Goal: Task Accomplishment & Management: Manage account settings

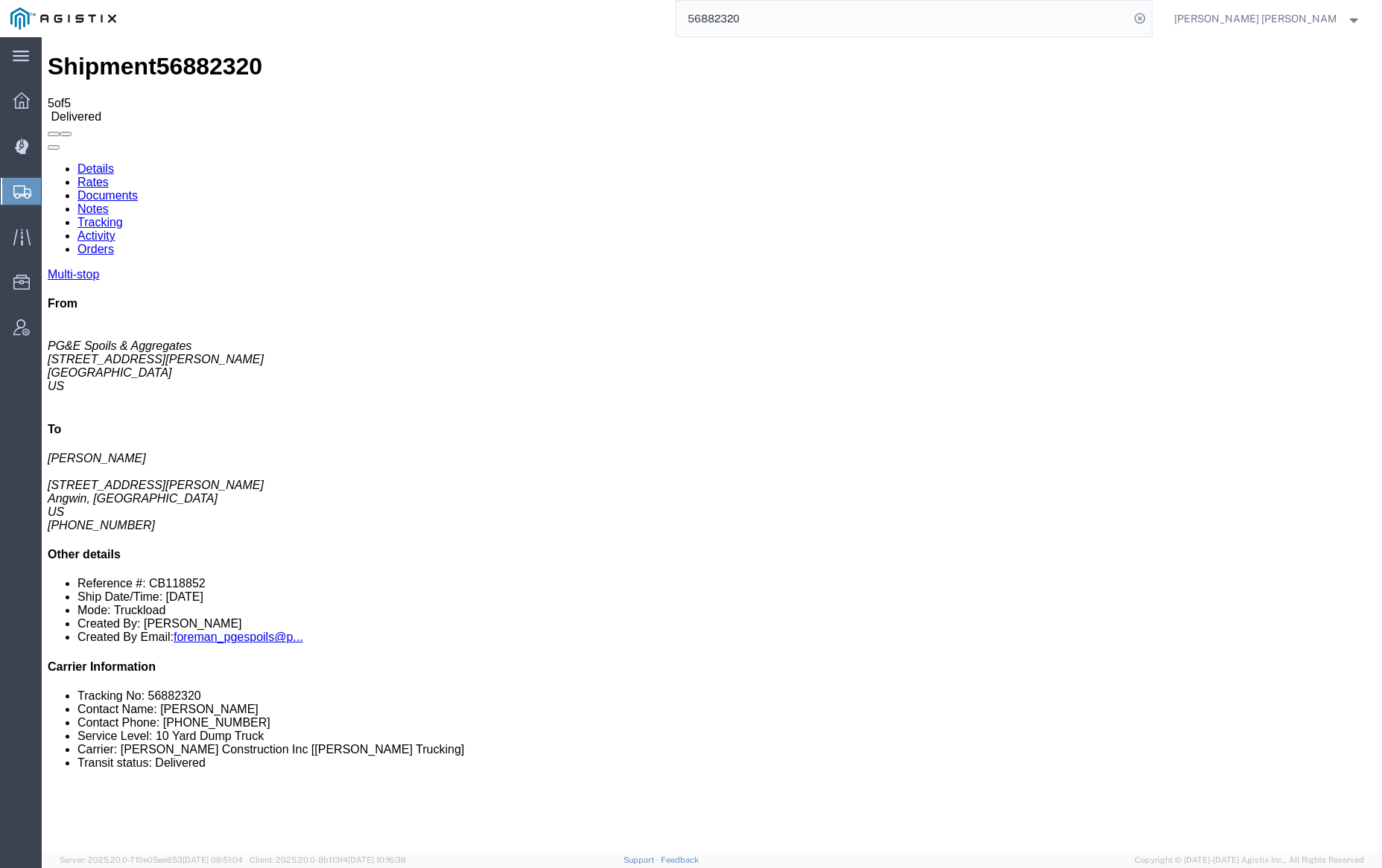
click at [805, 18] on input "56882320" at bounding box center [903, 18] width 453 height 36
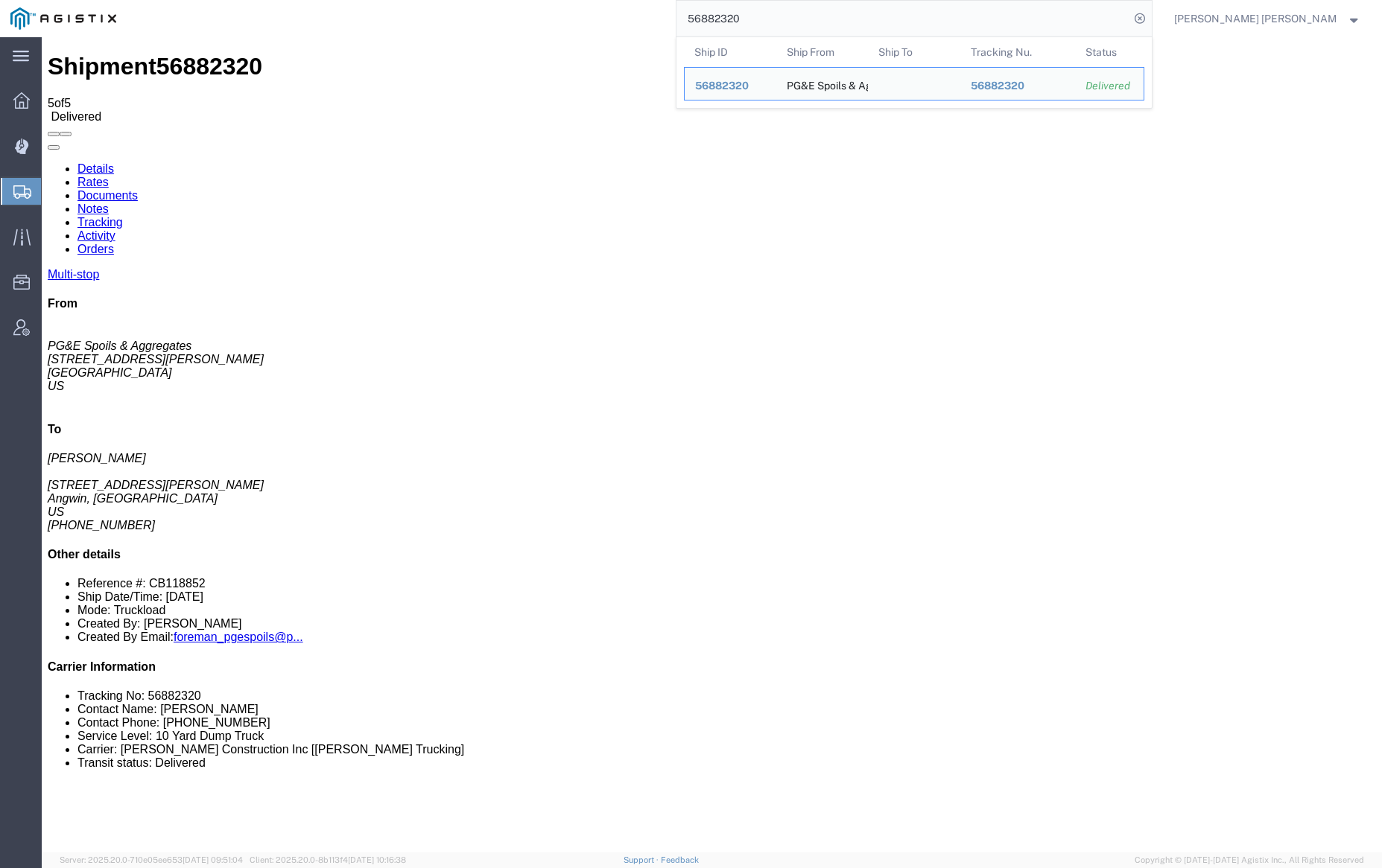
click at [805, 18] on input "56882320" at bounding box center [903, 18] width 453 height 36
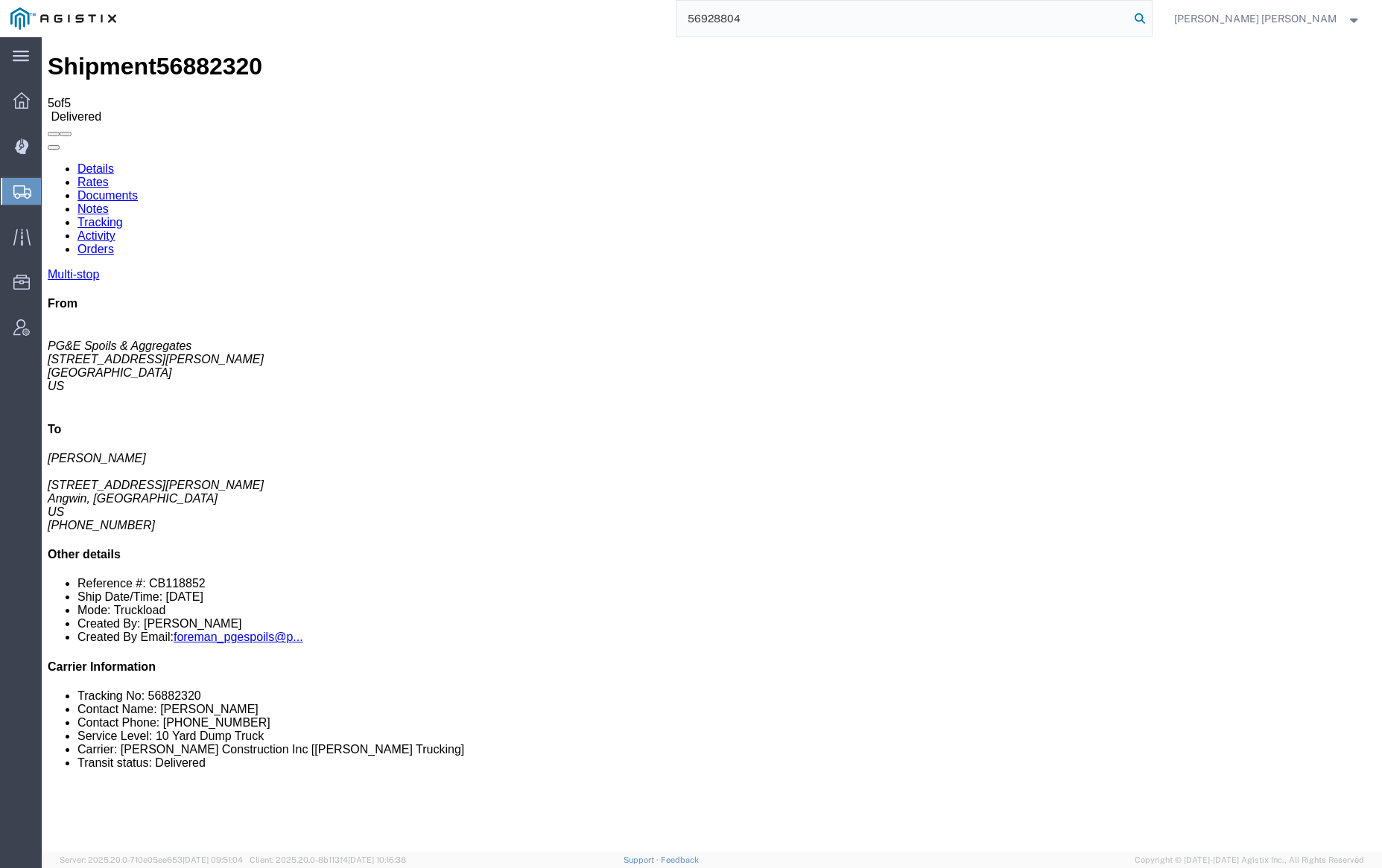
click at [1150, 18] on icon at bounding box center [1140, 18] width 21 height 21
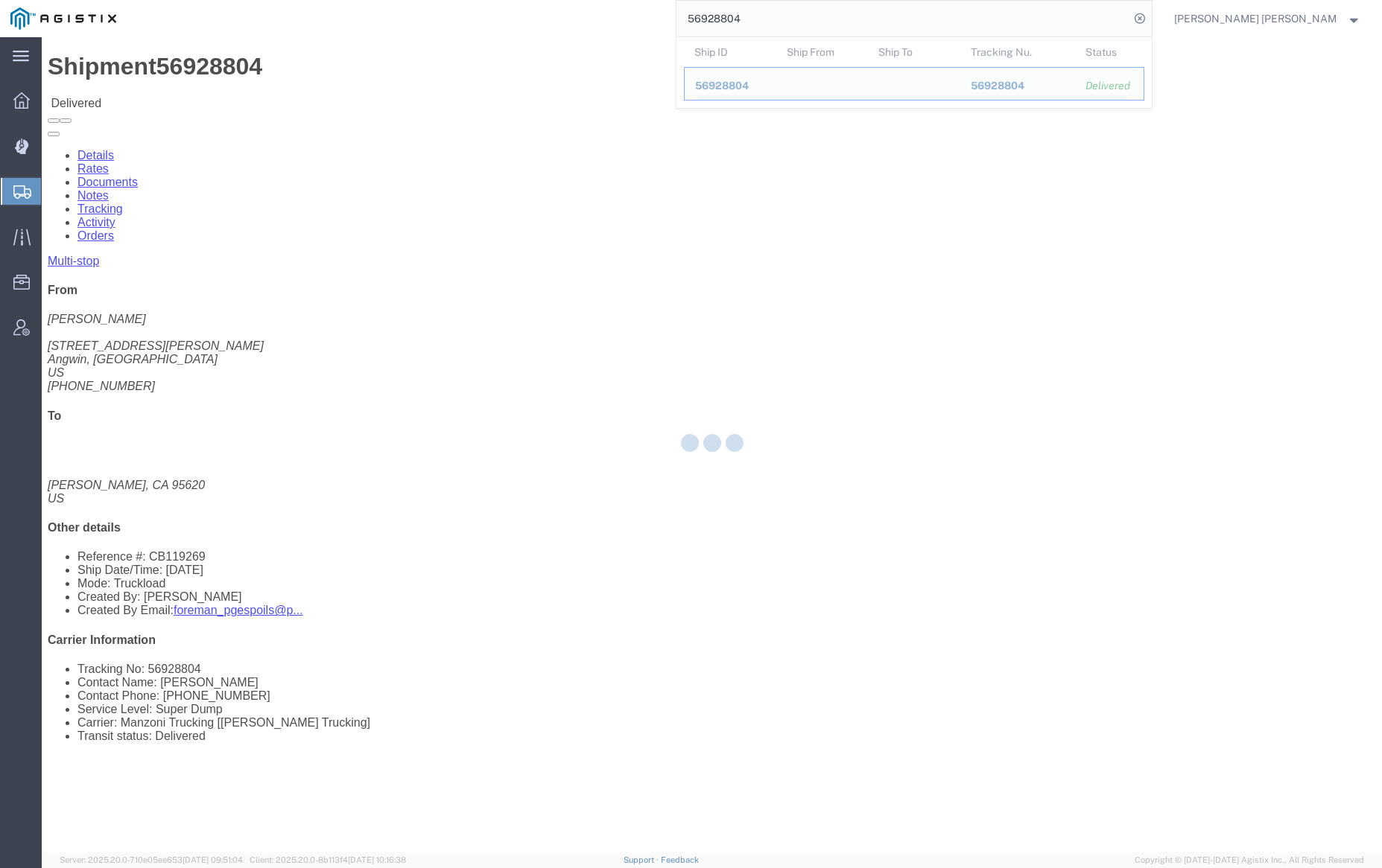
click at [211, 95] on div at bounding box center [712, 444] width 1340 height 815
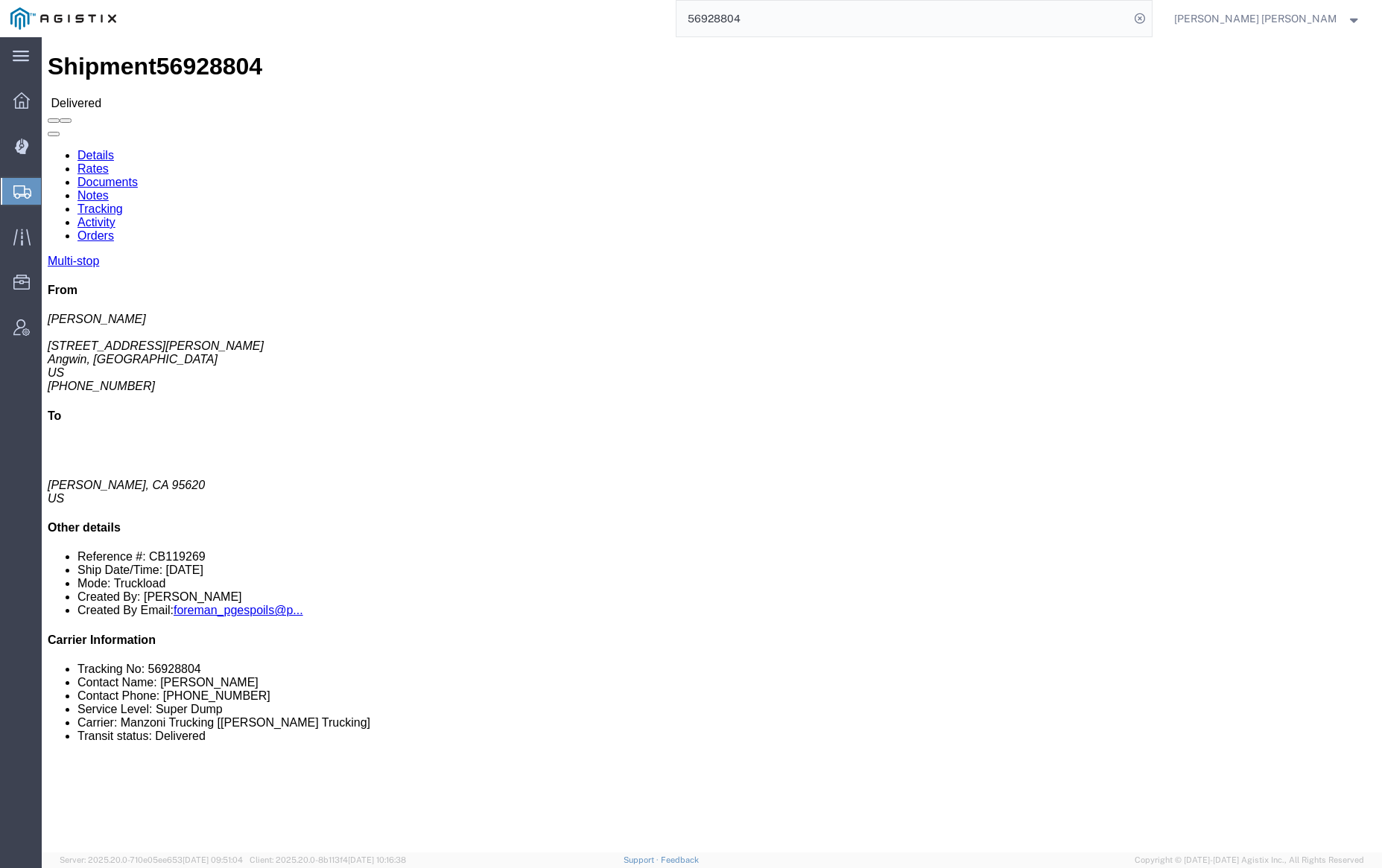
click link "Documents"
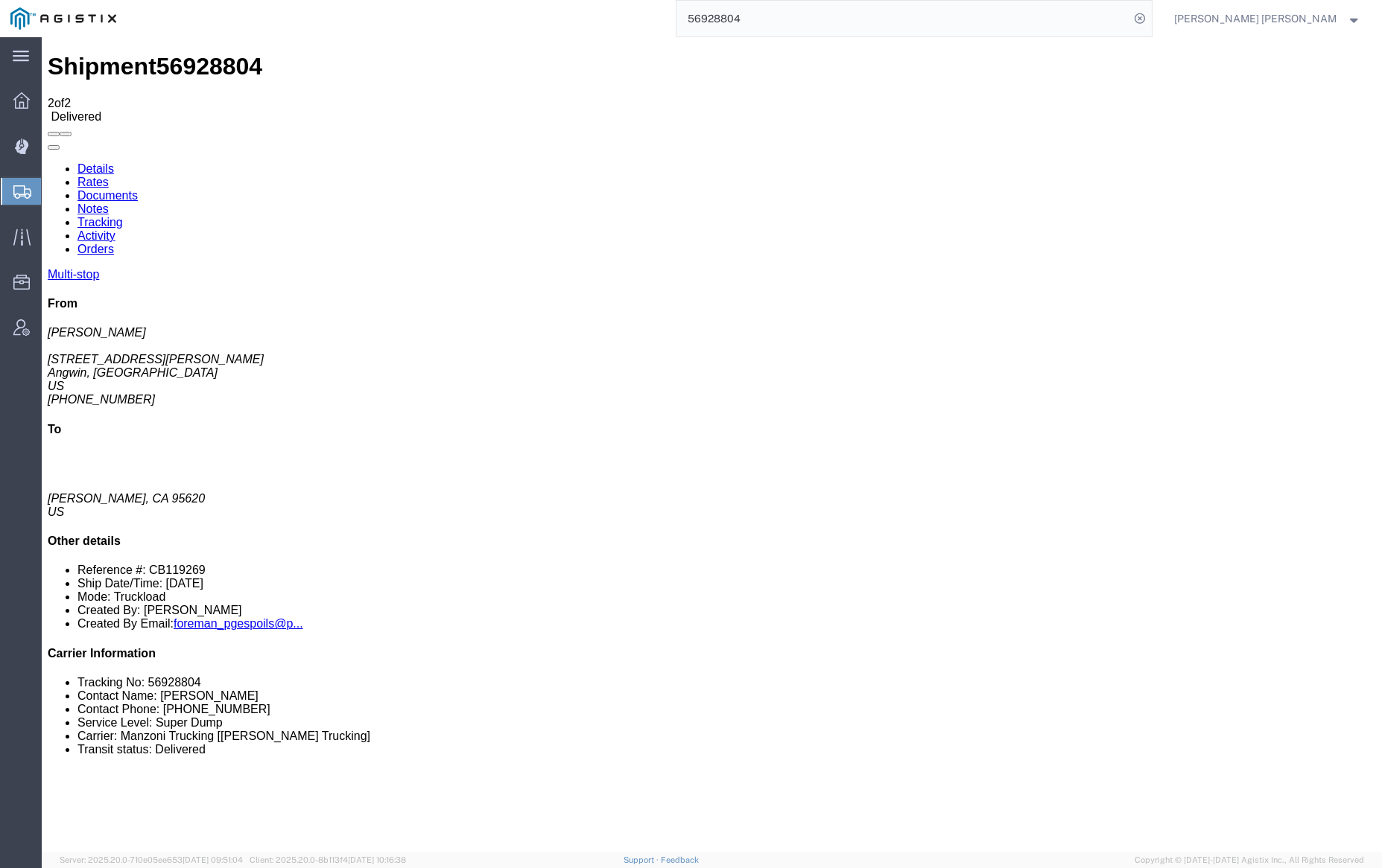
click at [138, 189] on link "Documents" at bounding box center [107, 195] width 60 height 12
click at [52, 104] on span "Dashboard" at bounding box center [46, 101] width 11 height 30
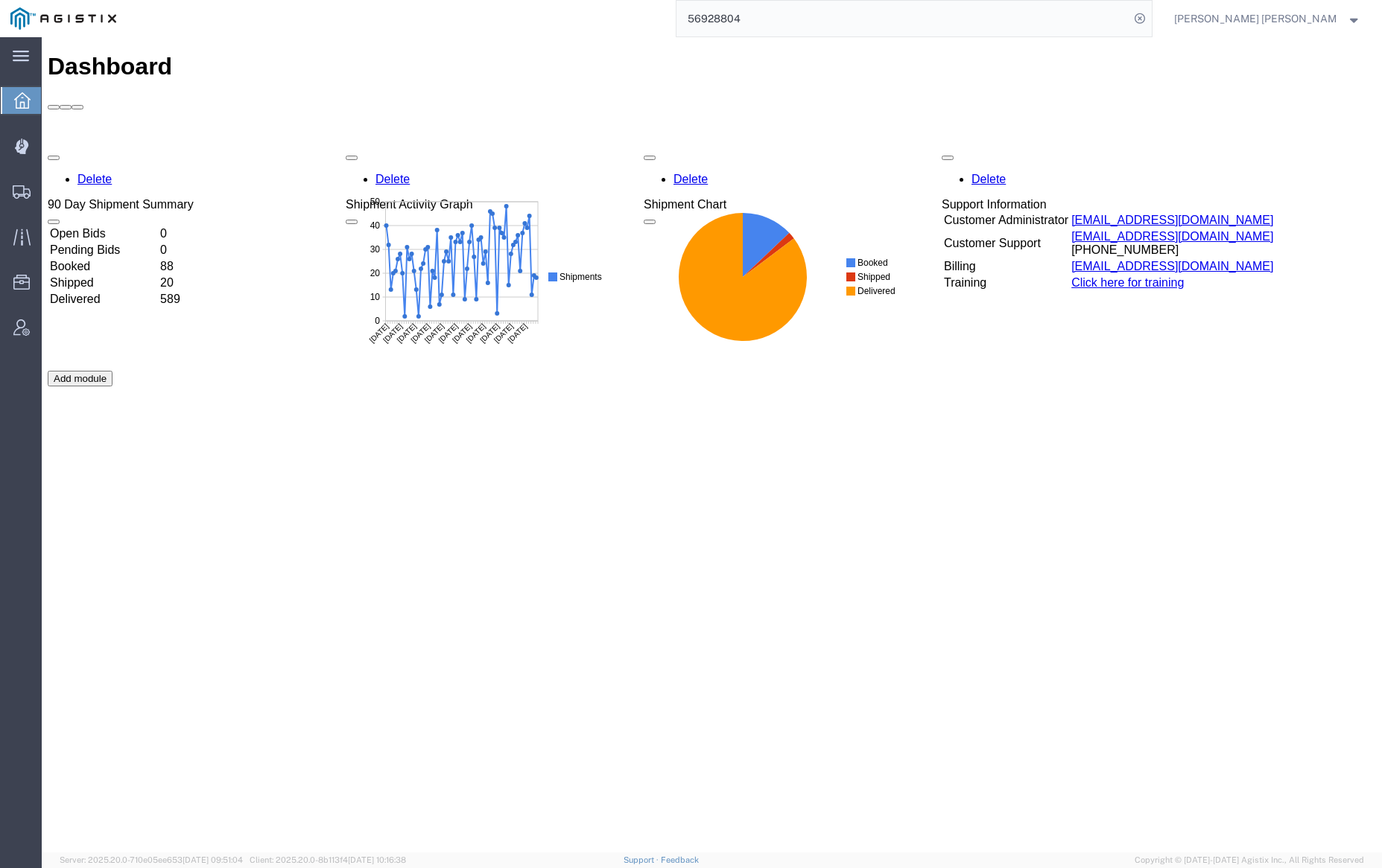
click at [774, 21] on input "56928804" at bounding box center [903, 18] width 453 height 36
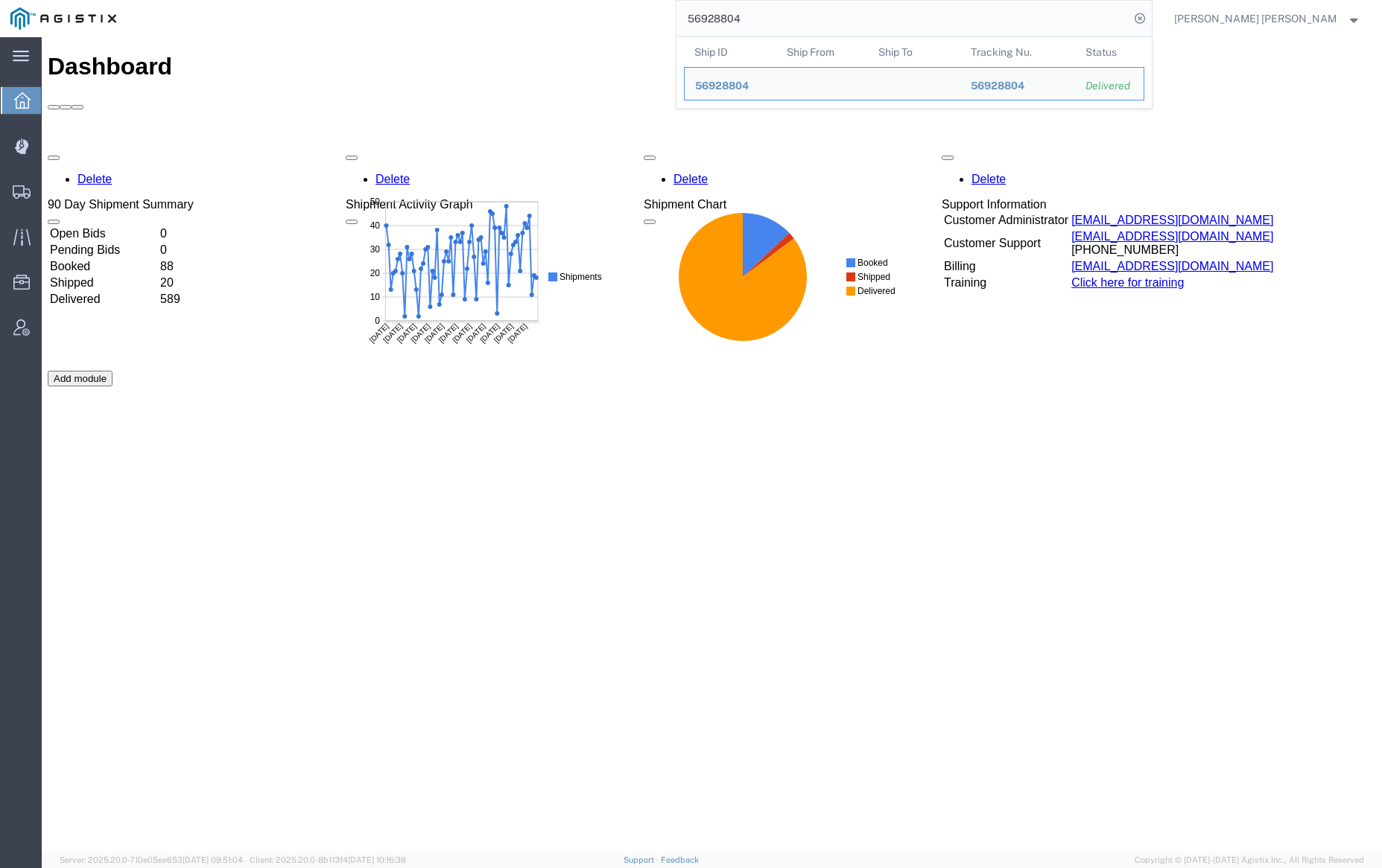
click at [774, 21] on input "56928804" at bounding box center [903, 18] width 453 height 36
paste input "781719"
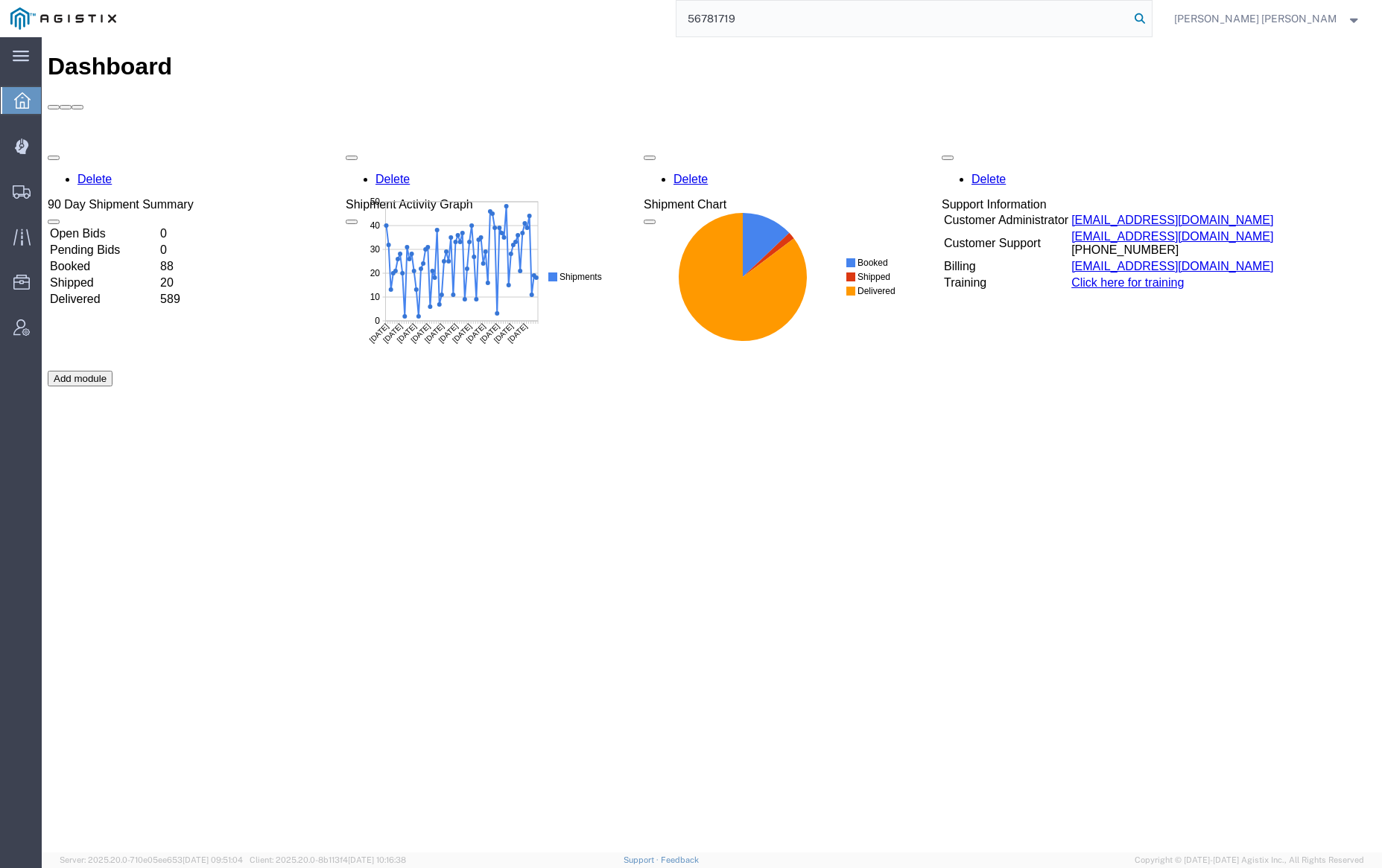
click at [1150, 18] on icon at bounding box center [1140, 18] width 21 height 21
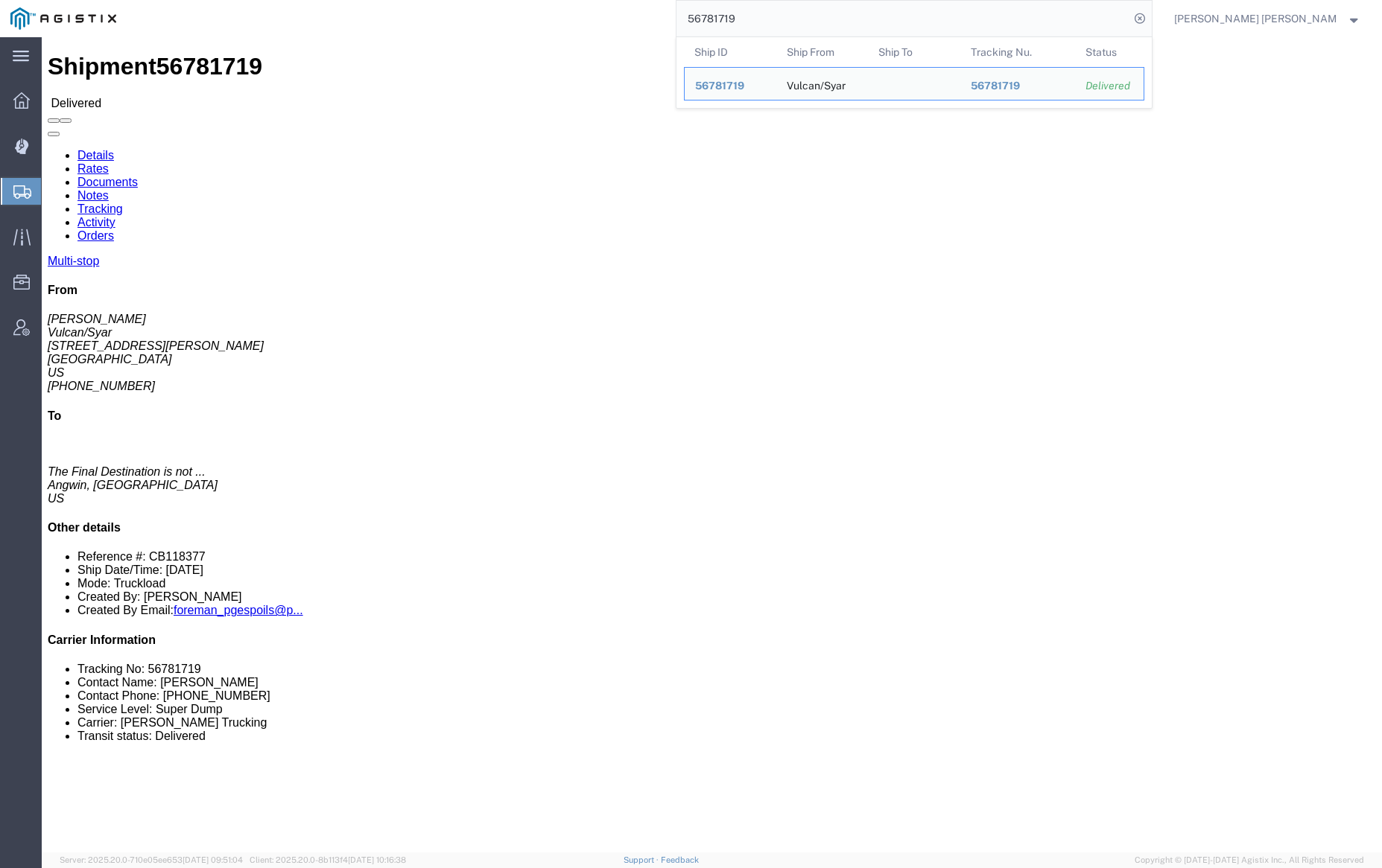
click link "Documents"
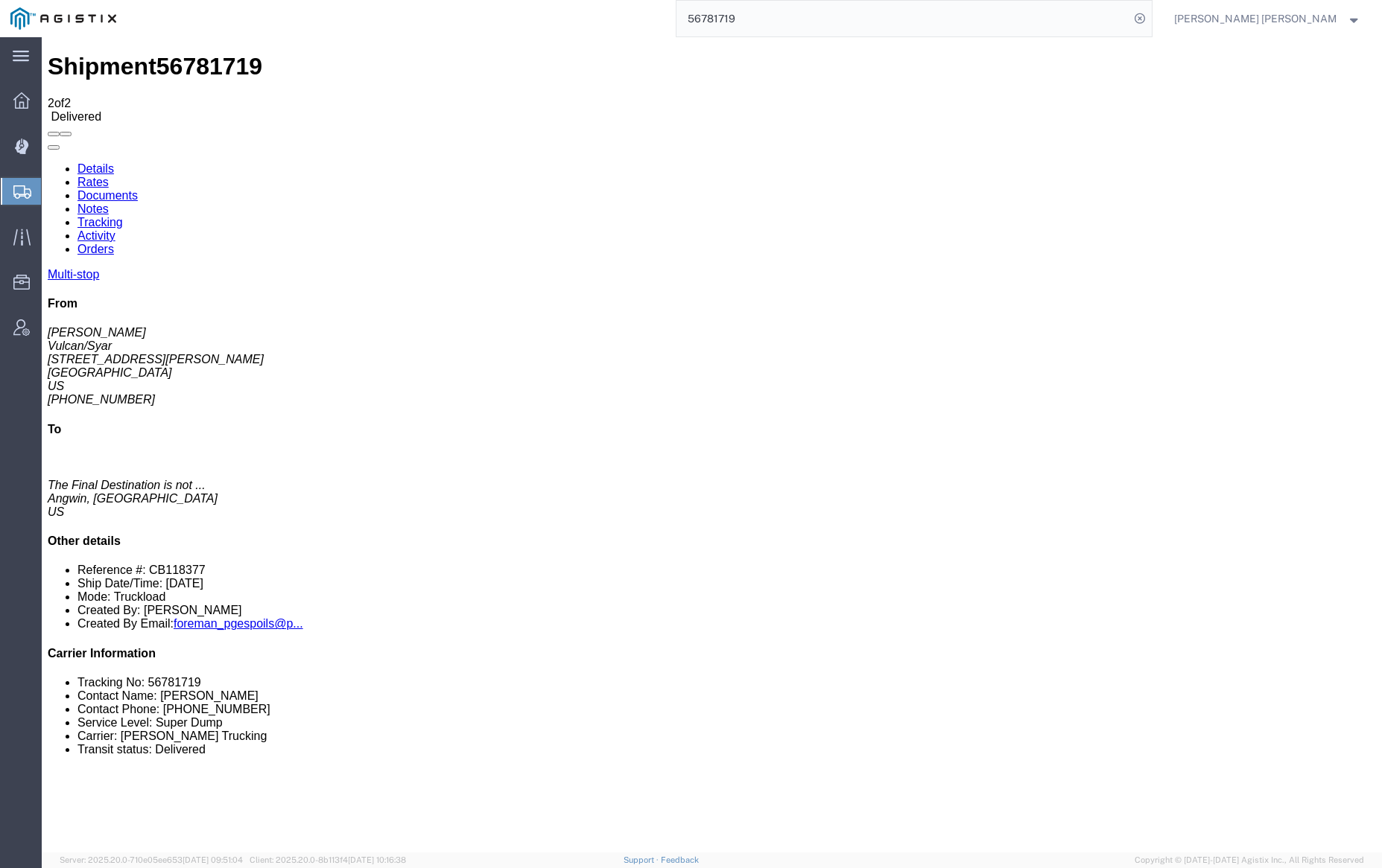
click at [797, 15] on input "56781719" at bounding box center [903, 18] width 453 height 36
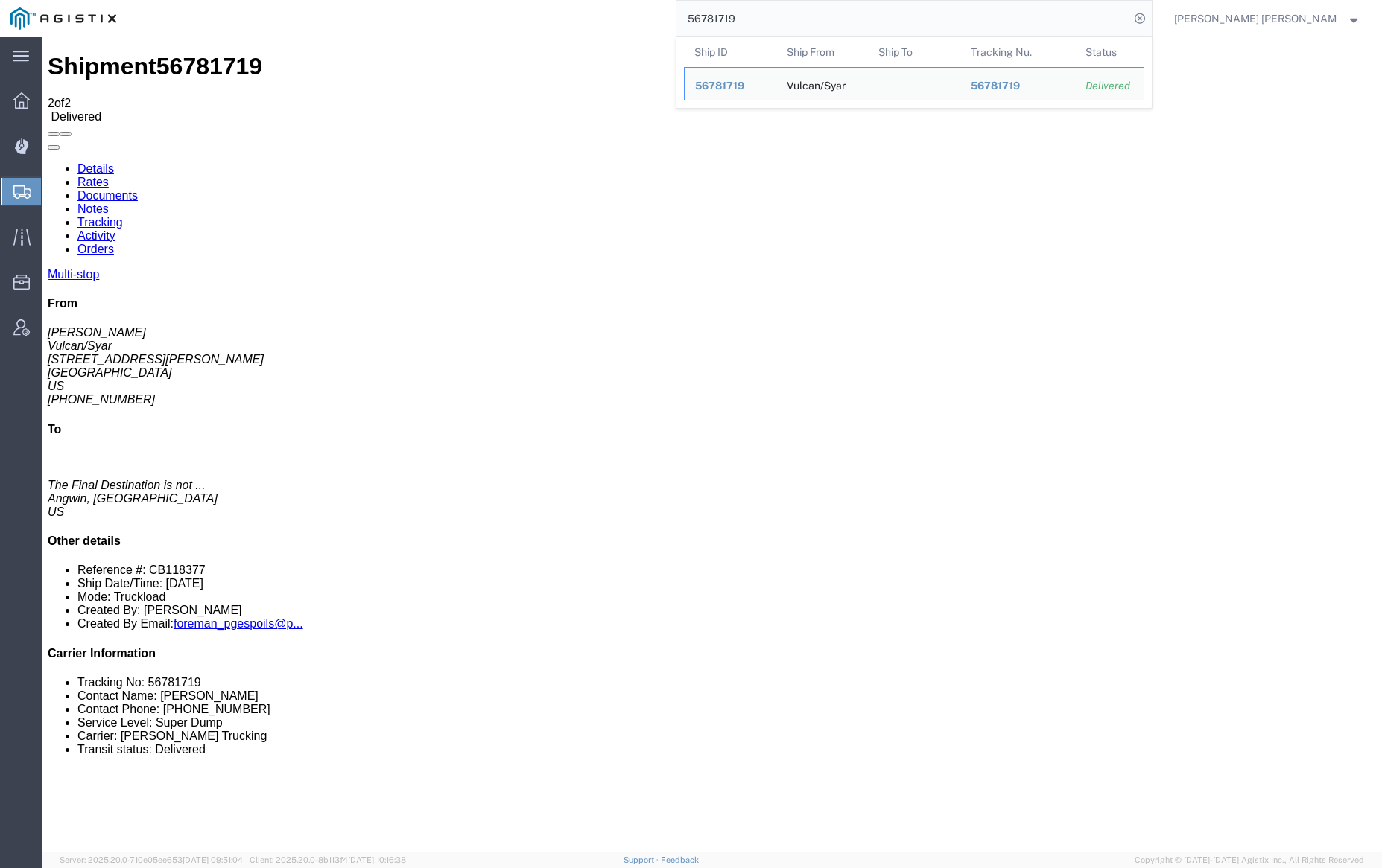
click at [797, 15] on input "56781719" at bounding box center [903, 18] width 453 height 36
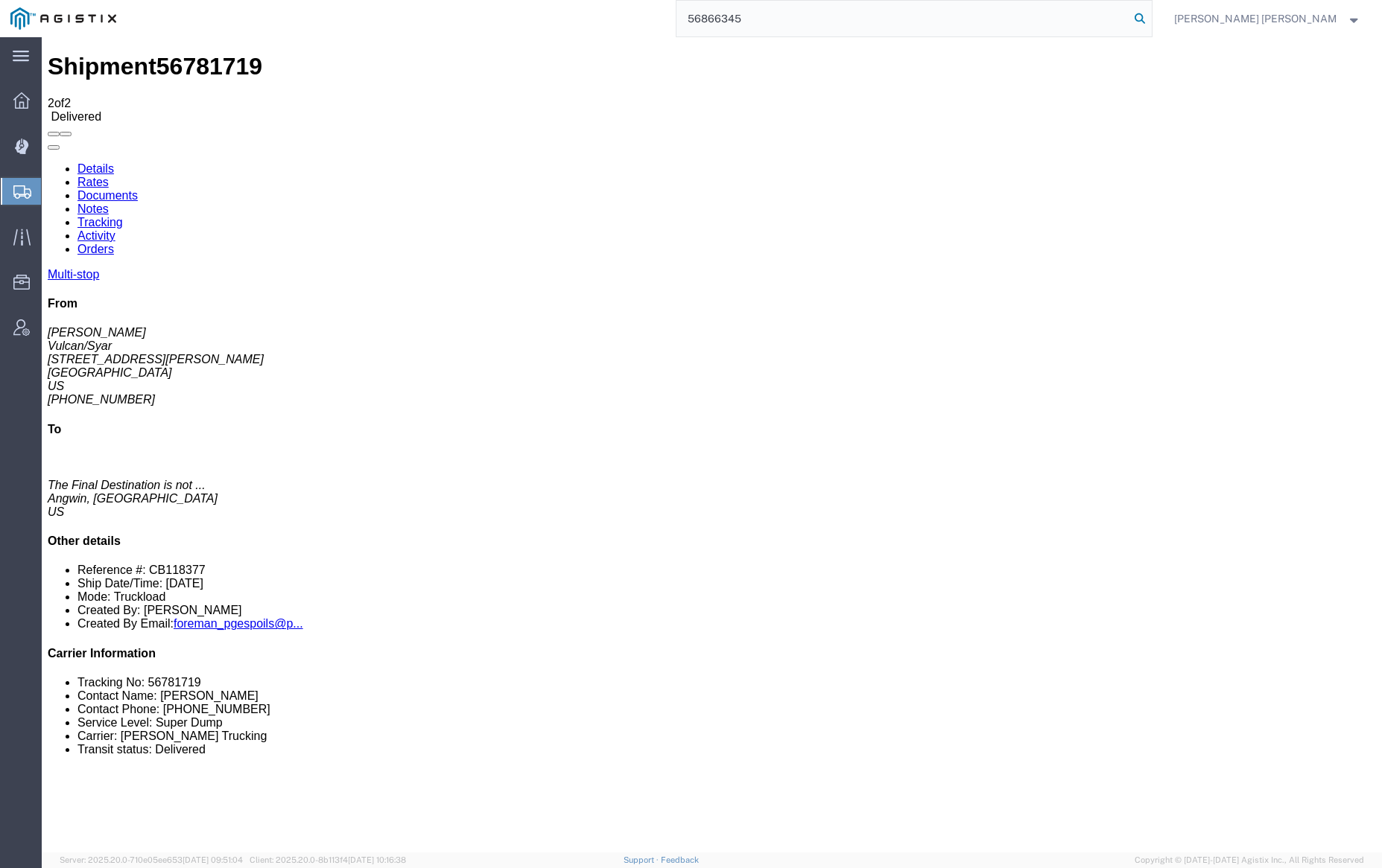
type input "56866345"
click at [1150, 19] on icon at bounding box center [1140, 18] width 21 height 21
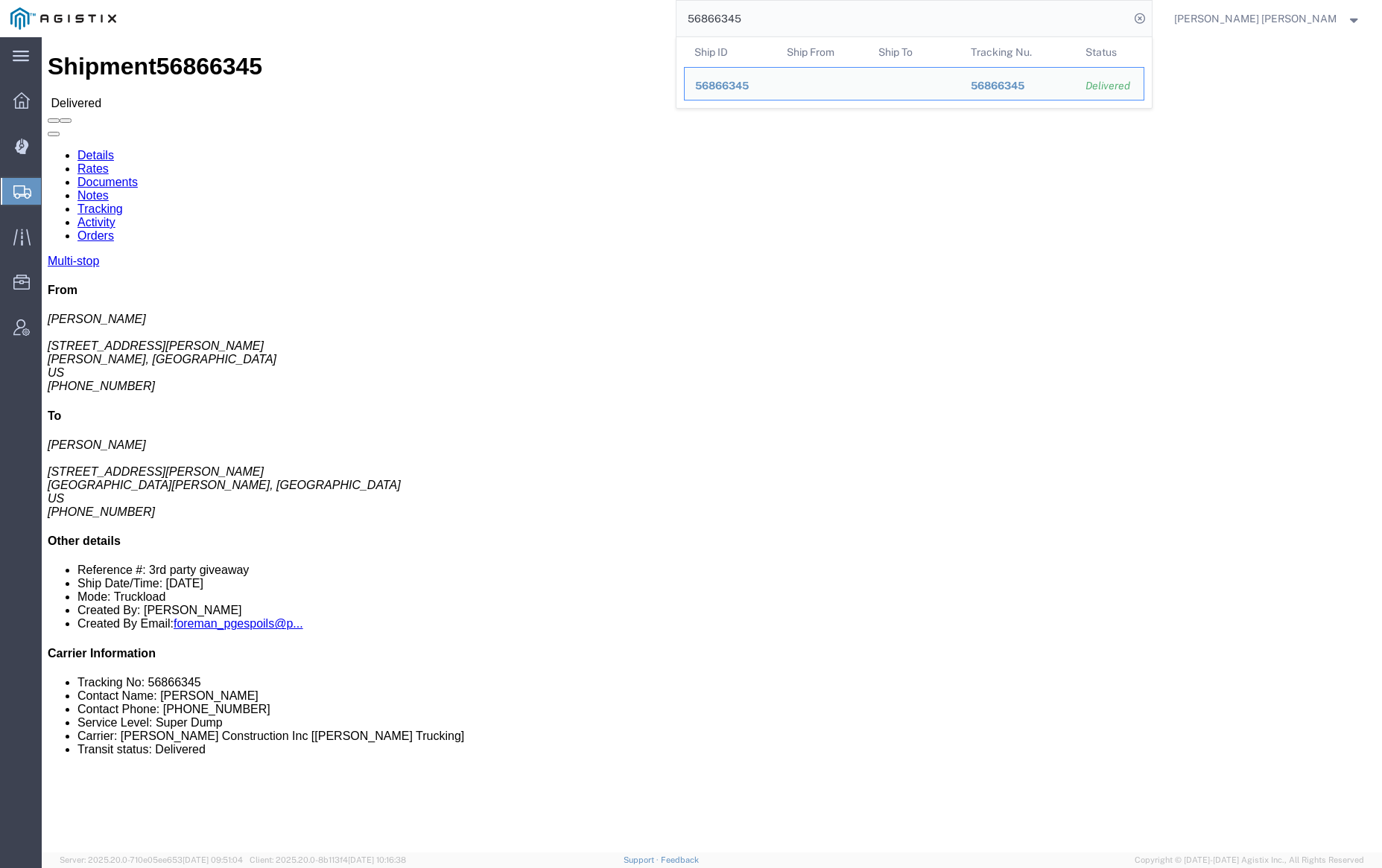
click link "Documents"
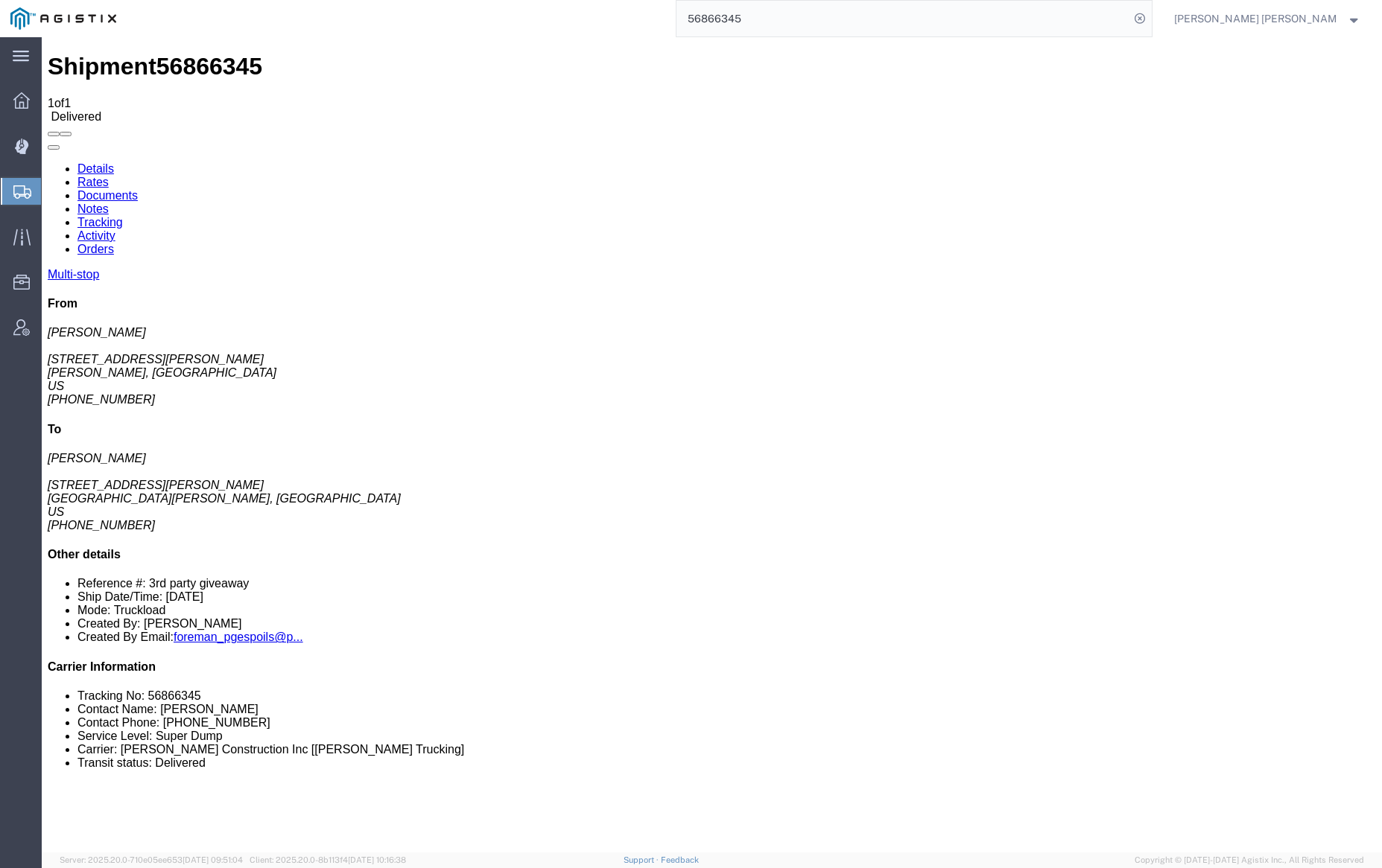
click at [138, 189] on link "Documents" at bounding box center [107, 195] width 60 height 12
checkbox input "true"
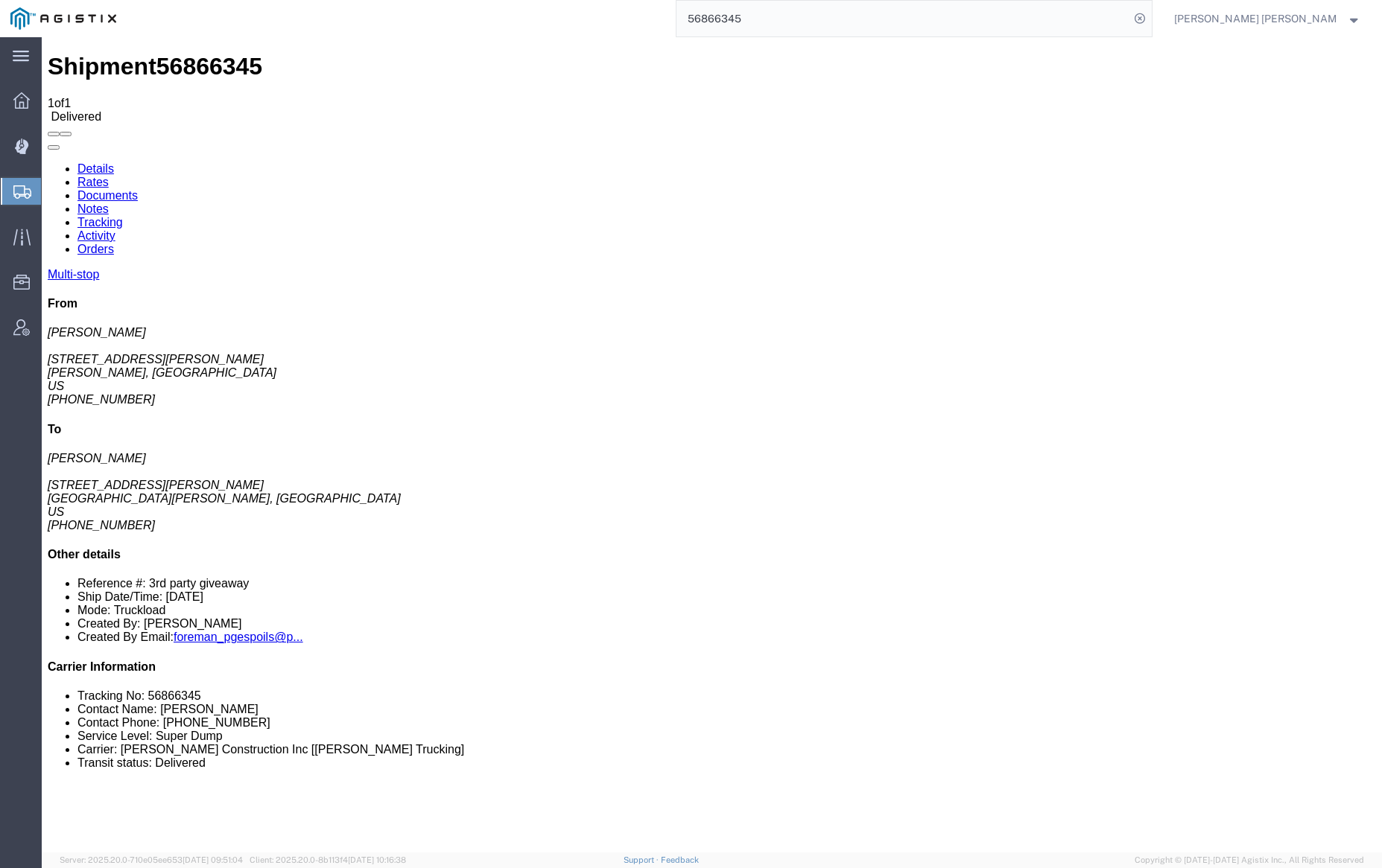
click at [109, 202] on link "Notes" at bounding box center [93, 208] width 32 height 12
